Goal: Task Accomplishment & Management: Use online tool/utility

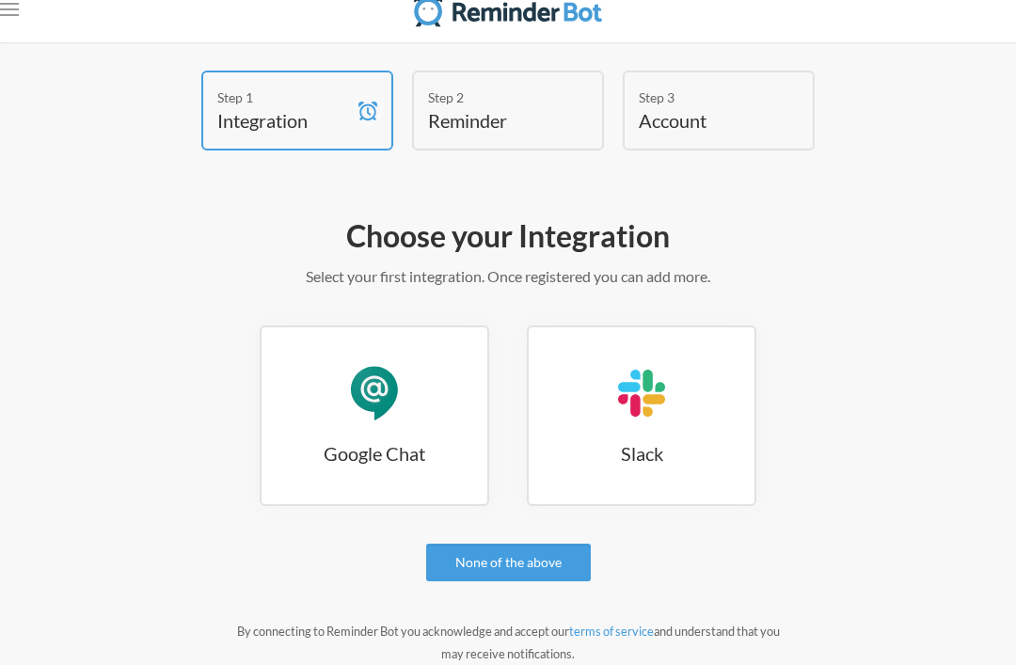
scroll to position [54, 0]
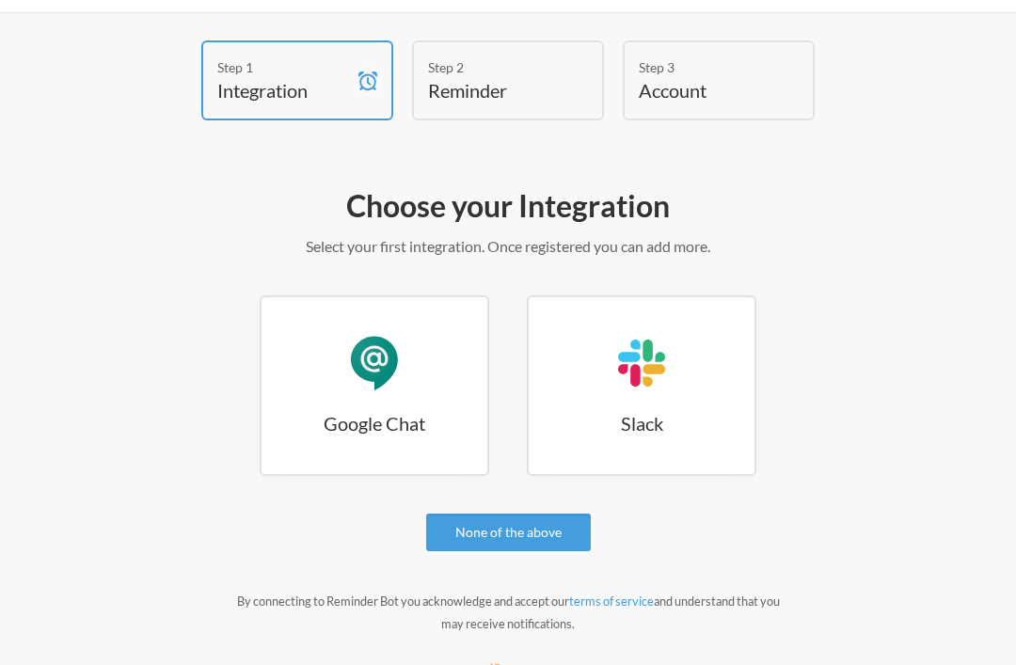
click at [518, 532] on link "None of the above" at bounding box center [508, 533] width 165 height 38
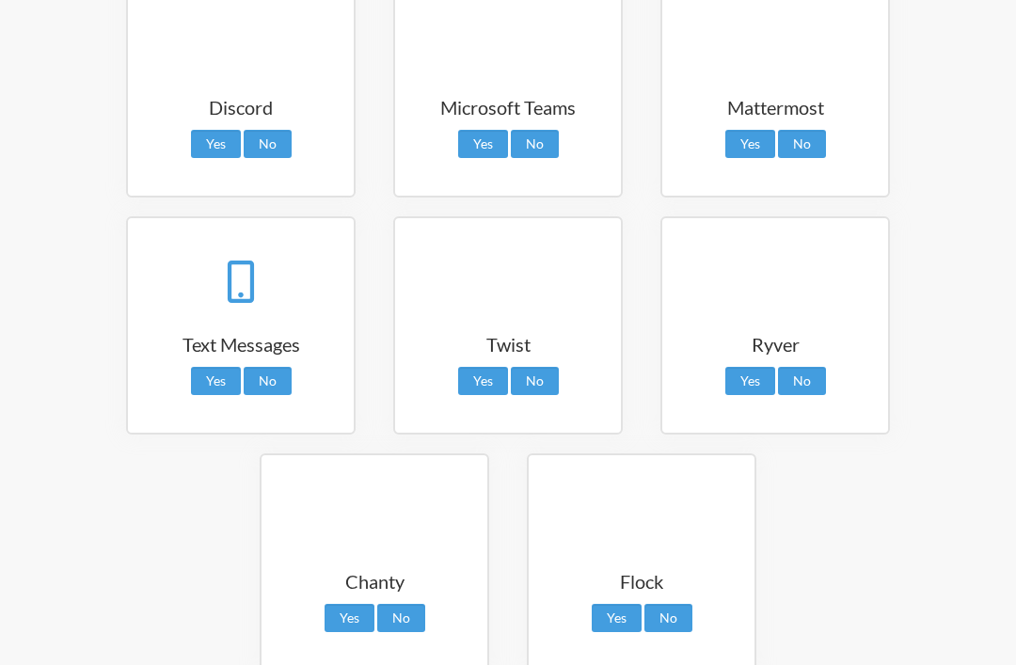
scroll to position [504, 0]
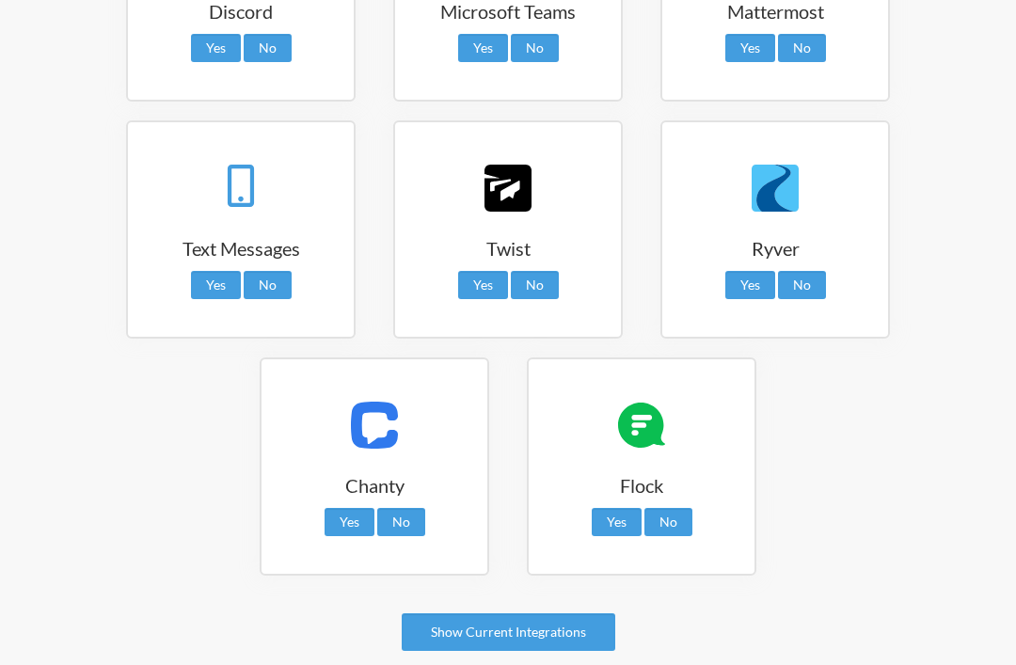
click at [551, 620] on link "Show Current Integrations" at bounding box center [509, 633] width 214 height 38
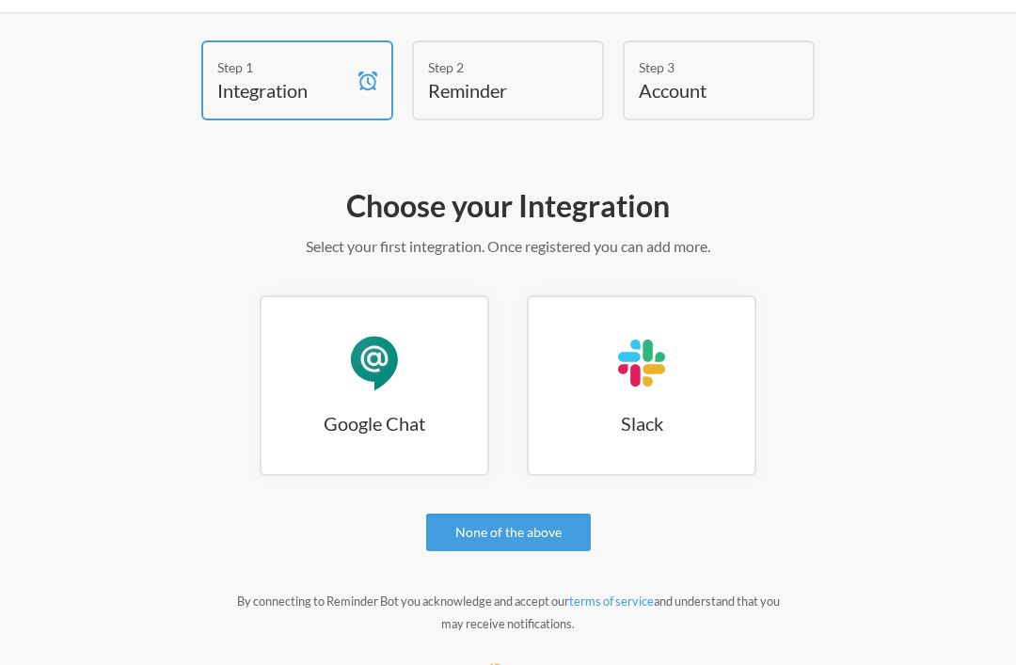
click at [489, 549] on link "None of the above" at bounding box center [508, 533] width 165 height 38
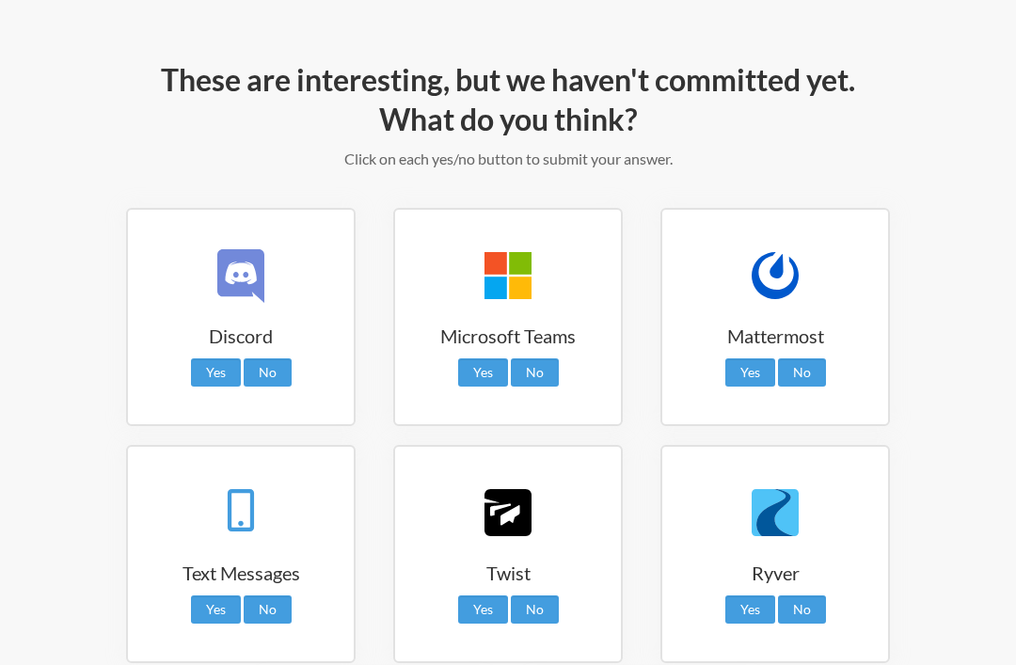
scroll to position [187, 0]
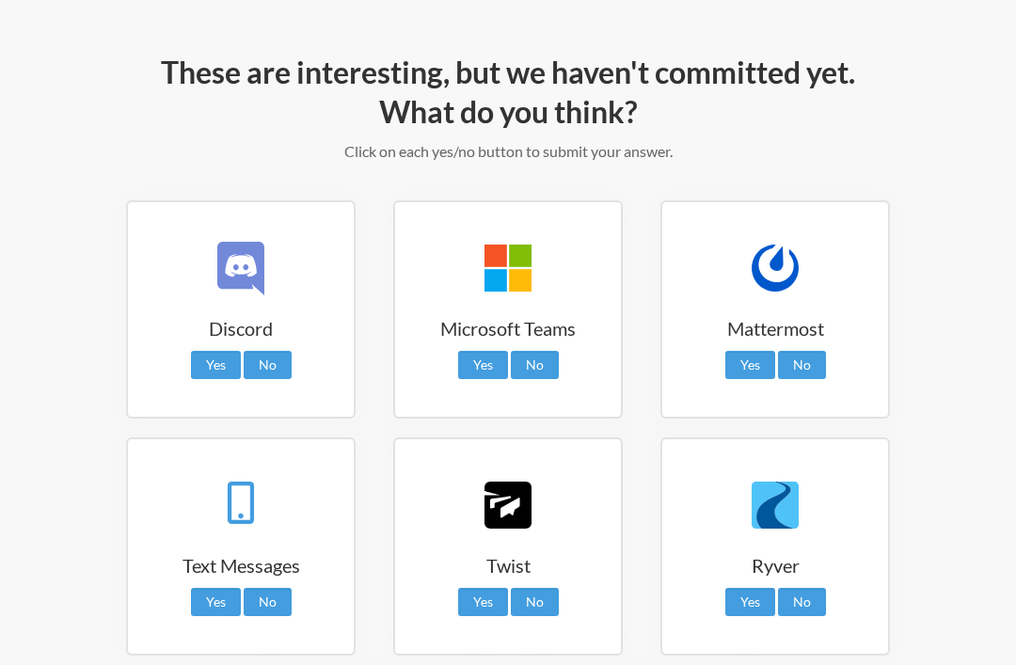
click at [535, 369] on link "No" at bounding box center [535, 365] width 48 height 28
click at [271, 373] on link "No" at bounding box center [268, 365] width 48 height 28
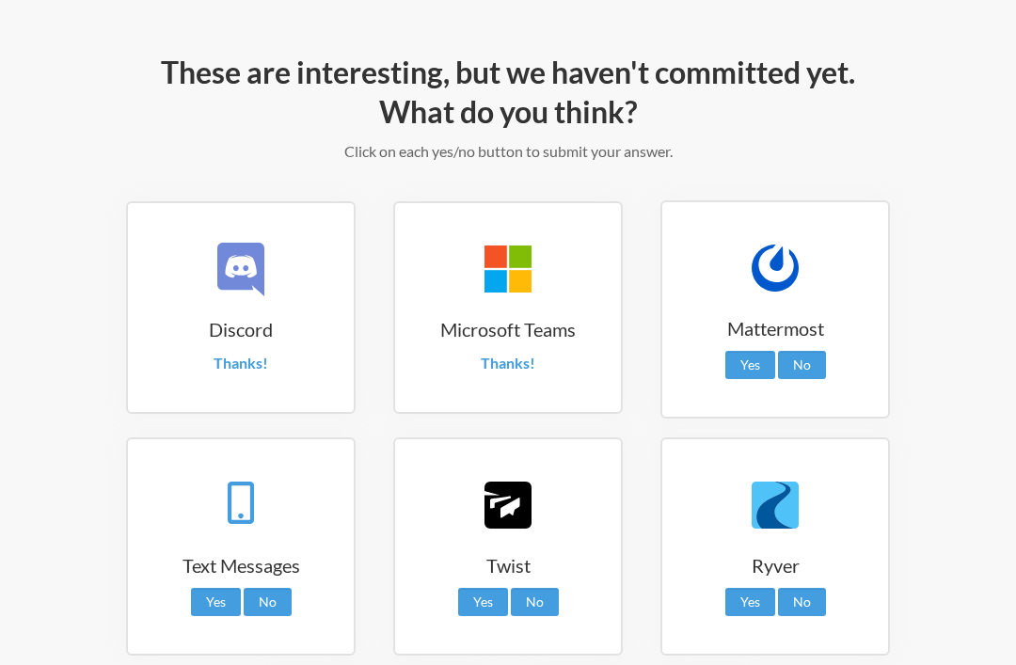
click at [803, 359] on link "No" at bounding box center [802, 365] width 48 height 28
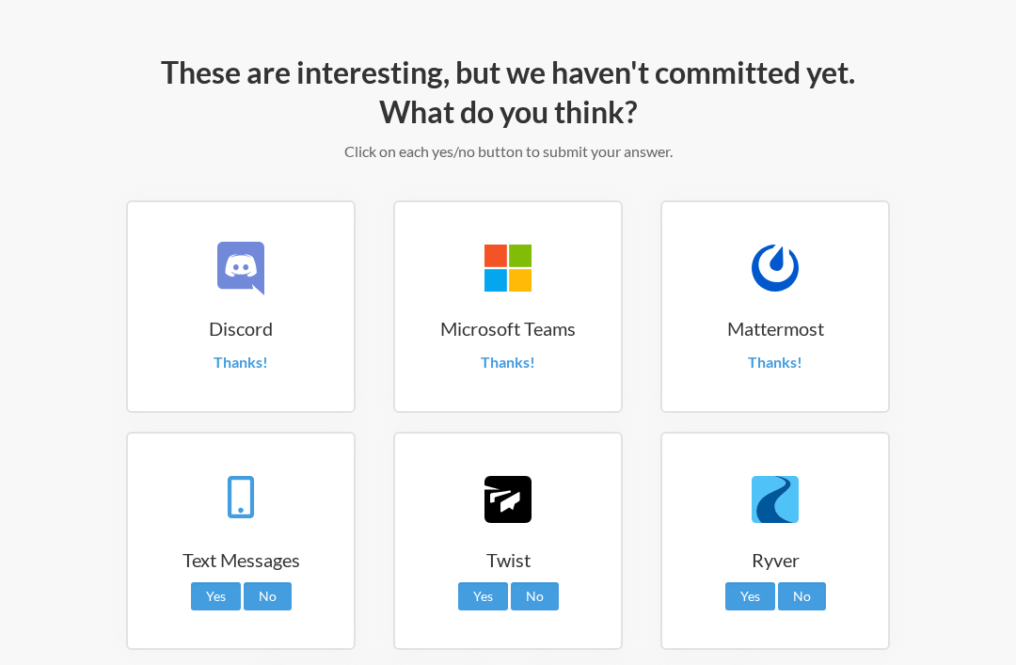
click at [805, 598] on link "No" at bounding box center [802, 597] width 48 height 28
click at [541, 592] on link "No" at bounding box center [535, 597] width 48 height 28
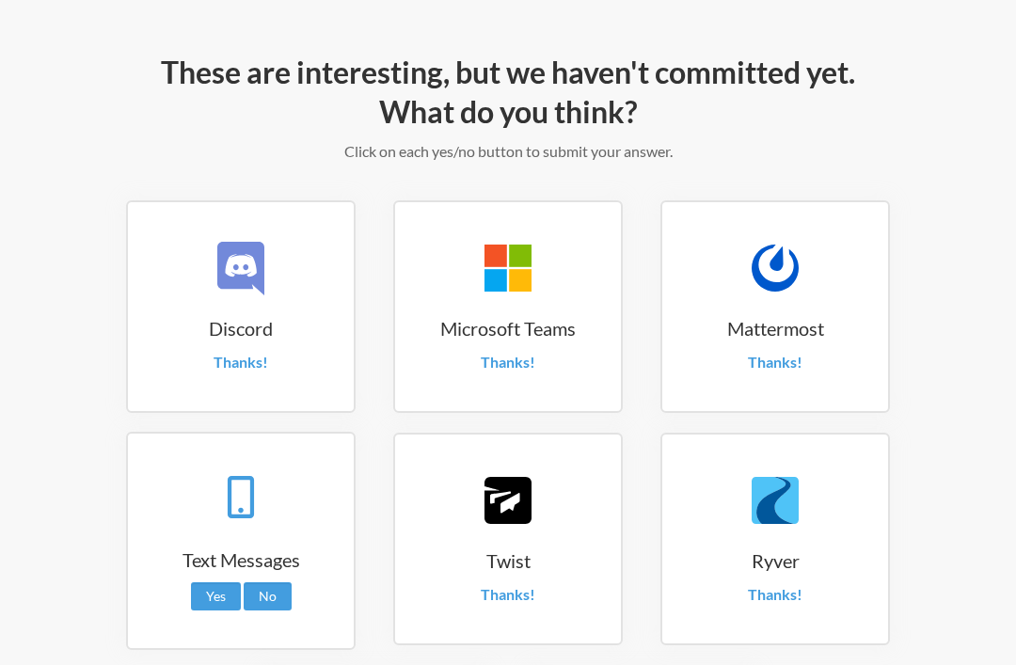
click at [272, 587] on link "No" at bounding box center [268, 597] width 48 height 28
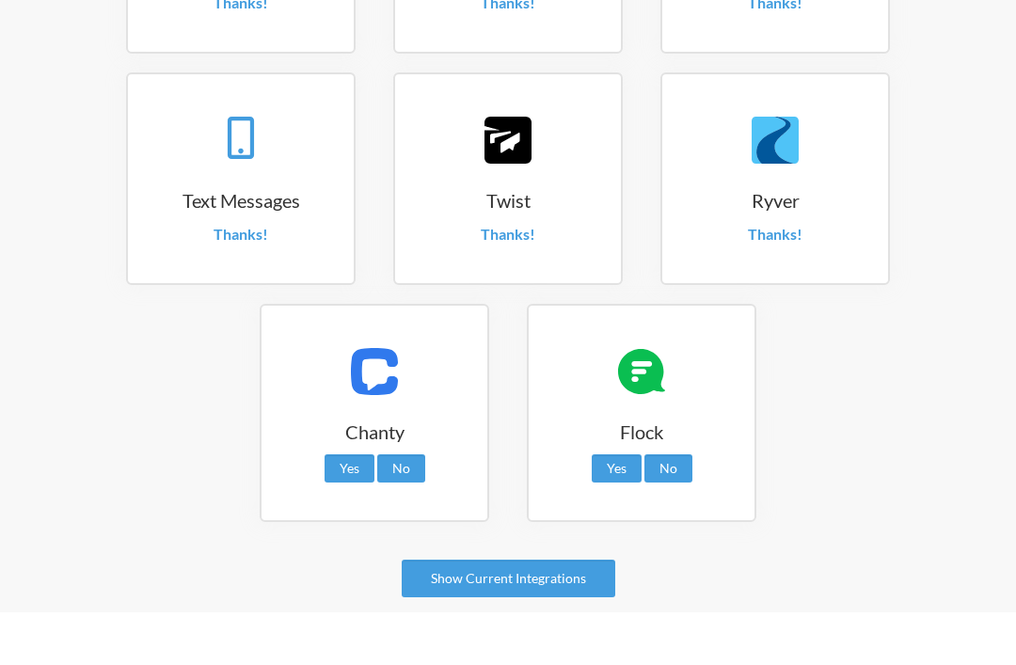
scroll to position [493, 0]
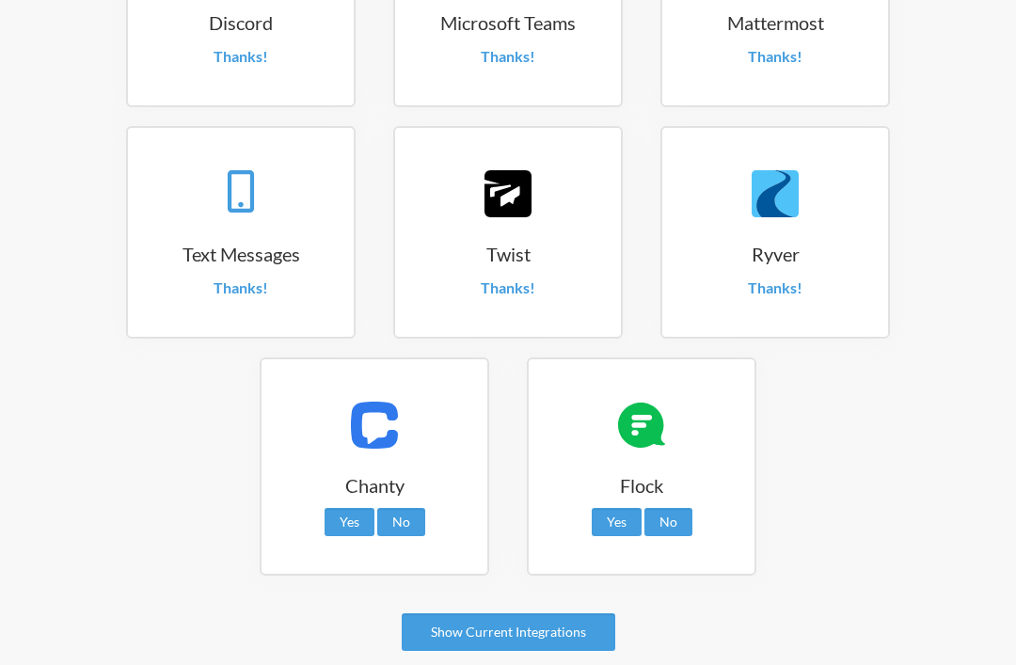
click at [413, 519] on link "No" at bounding box center [401, 522] width 48 height 28
click at [669, 523] on link "No" at bounding box center [669, 522] width 48 height 28
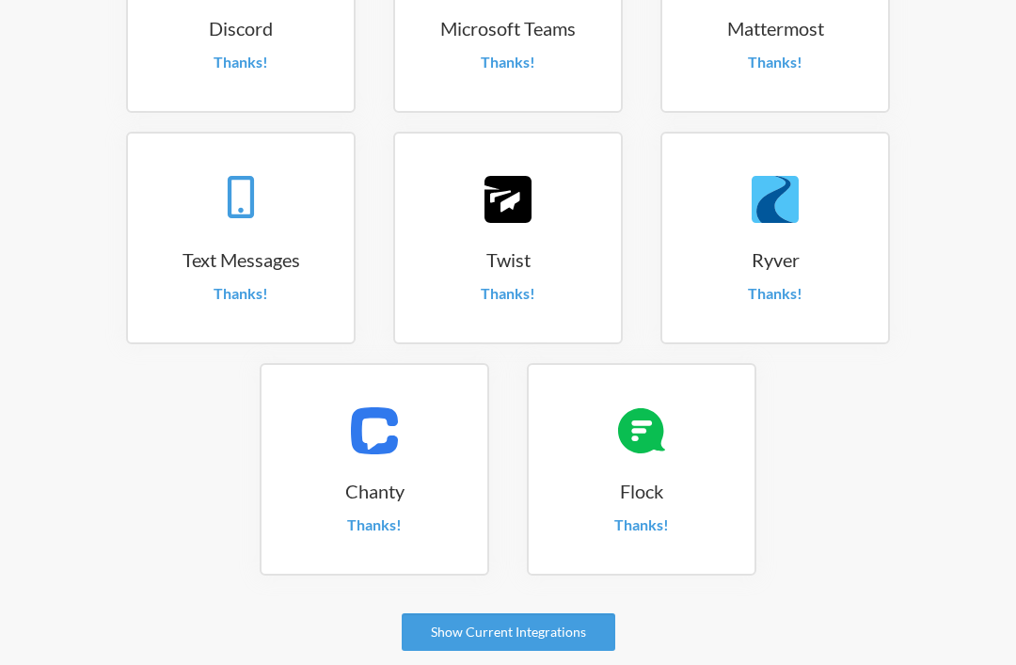
click at [566, 616] on link "Show Current Integrations" at bounding box center [509, 633] width 214 height 38
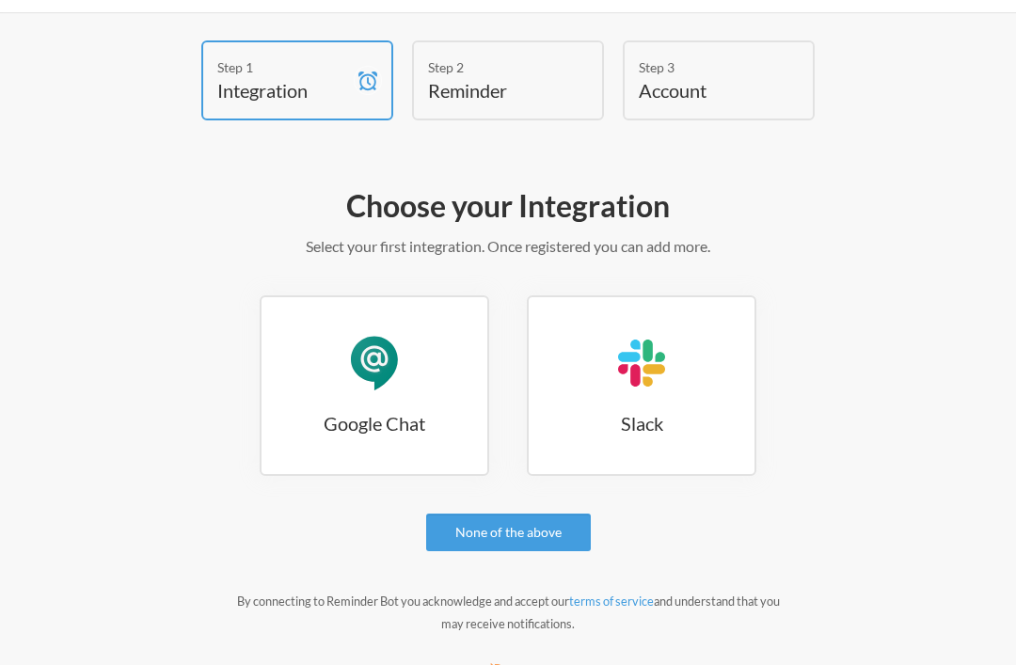
click at [531, 538] on link "None of the above" at bounding box center [508, 533] width 165 height 38
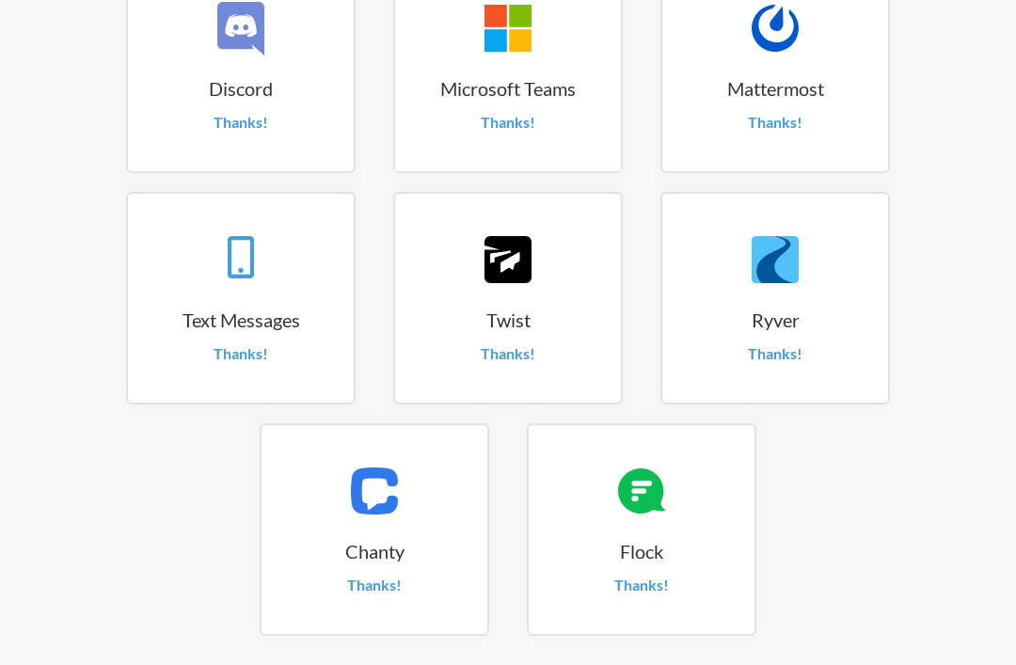
scroll to position [487, 0]
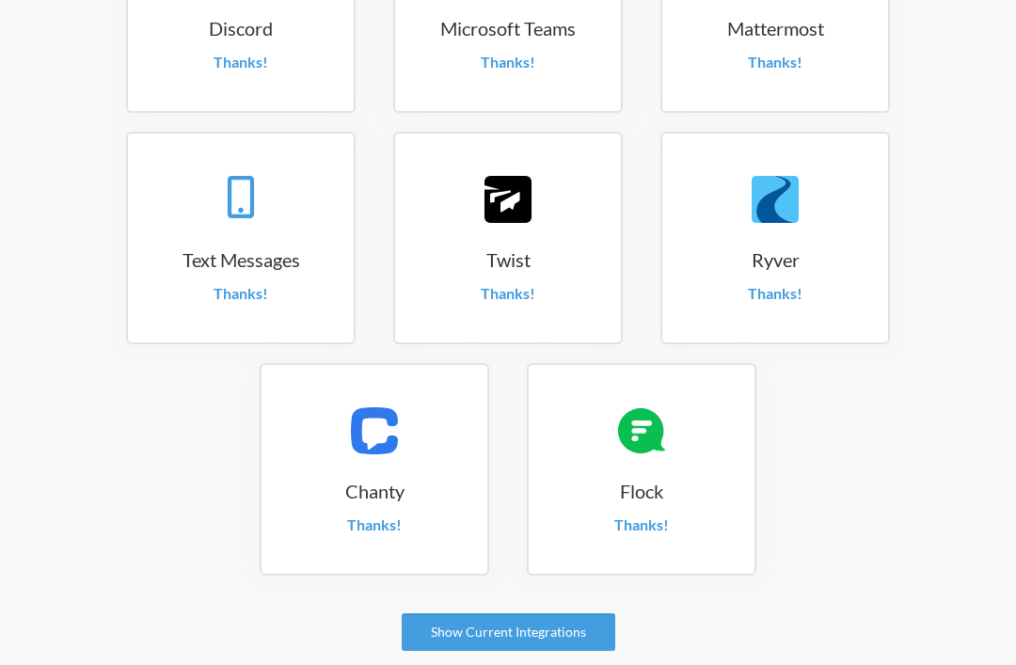
click at [532, 634] on link "Show Current Integrations" at bounding box center [509, 633] width 214 height 38
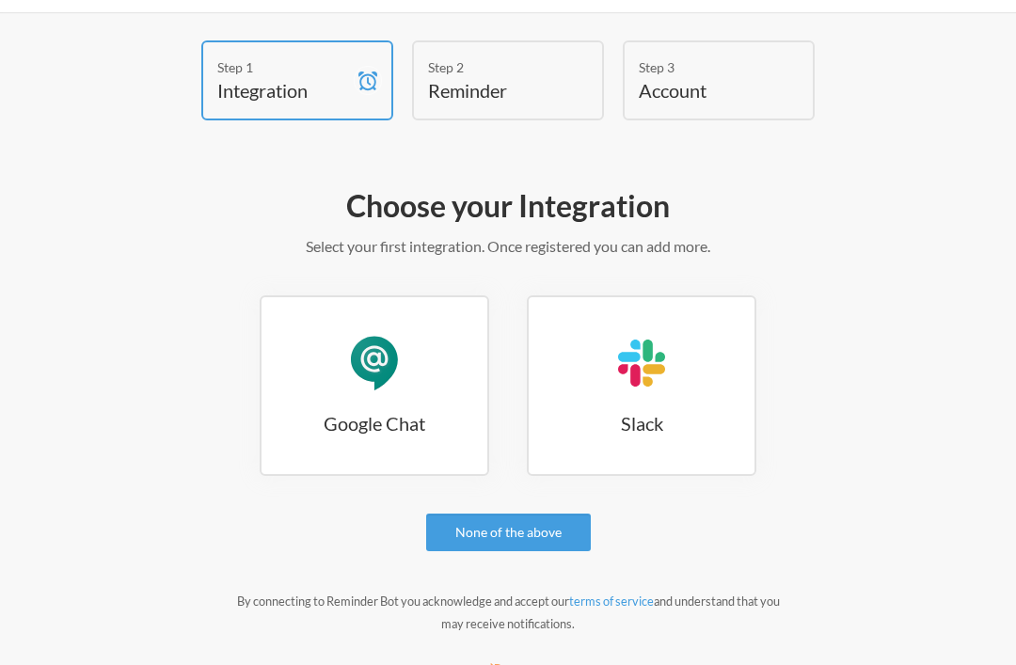
click at [419, 439] on link "Google Chat Google Chat" at bounding box center [375, 385] width 230 height 181
